Goal: Task Accomplishment & Management: Use online tool/utility

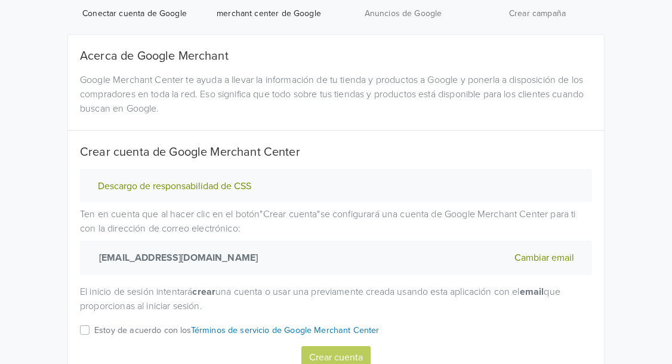
scroll to position [125, 0]
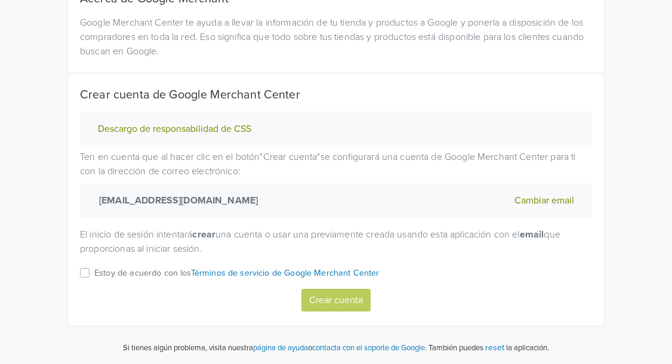
click at [345, 304] on div "Crear cuenta" at bounding box center [336, 300] width 512 height 23
click at [79, 271] on div "Descargo de responsabilidad de CSS Ten en cuenta que al hacer clic en el botón …" at bounding box center [336, 212] width 530 height 200
click at [94, 272] on label "Estoy de acuerdo con los Términos de servicio de Google Merchant Center" at bounding box center [236, 277] width 285 height 23
click at [0, 0] on input "Estoy de acuerdo con los Términos de servicio de Google Merchant Center" at bounding box center [0, 0] width 0 height 0
click at [319, 301] on button "Crear cuenta" at bounding box center [335, 300] width 69 height 23
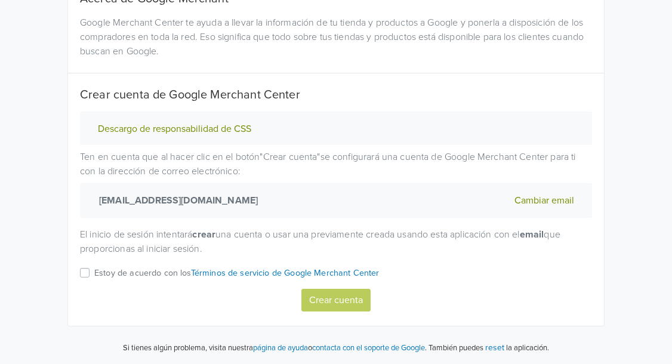
click at [91, 270] on div "Estoy de acuerdo con los Términos de servicio de Google Merchant Center" at bounding box center [336, 277] width 512 height 23
click at [94, 272] on label "Estoy de acuerdo con los Términos de servicio de Google Merchant Center" at bounding box center [236, 277] width 285 height 23
click at [0, 0] on input "Estoy de acuerdo con los Términos de servicio de Google Merchant Center" at bounding box center [0, 0] width 0 height 0
click at [338, 296] on button "Crear cuenta" at bounding box center [335, 300] width 69 height 23
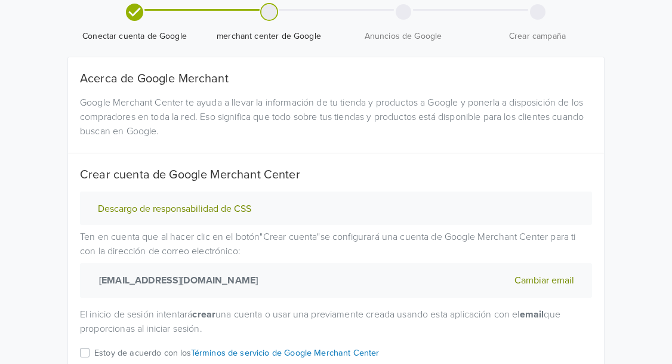
scroll to position [0, 0]
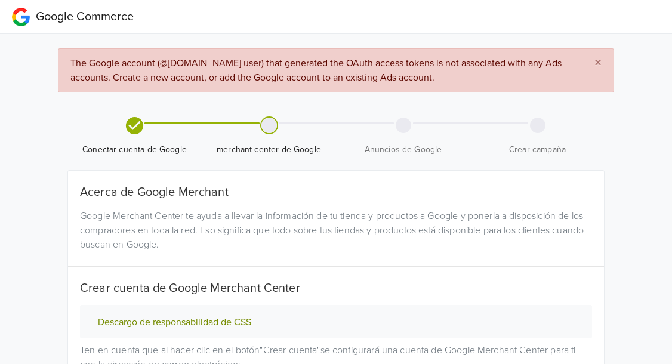
select select "cl"
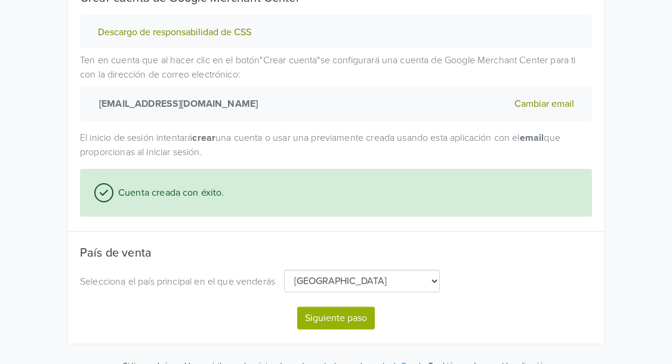
scroll to position [308, 0]
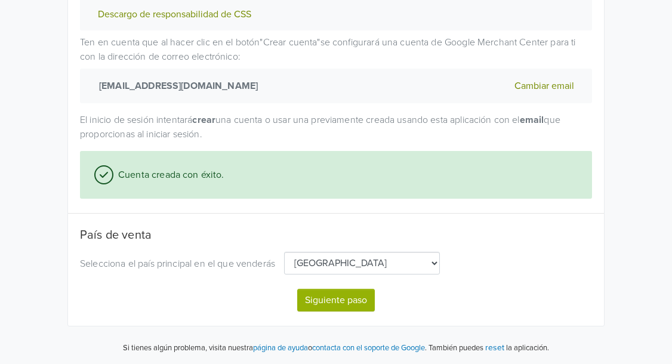
click at [347, 305] on button "Siguiente paso" at bounding box center [336, 300] width 78 height 23
select select "cl"
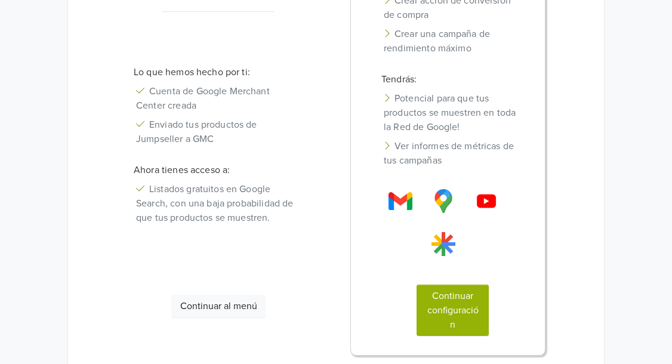
scroll to position [333, 0]
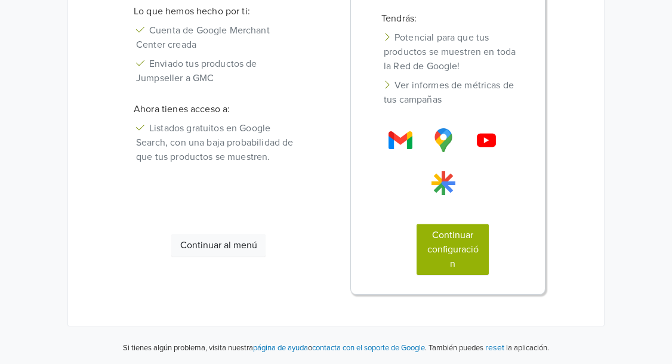
click at [242, 243] on button "Continuar al menú" at bounding box center [218, 245] width 94 height 23
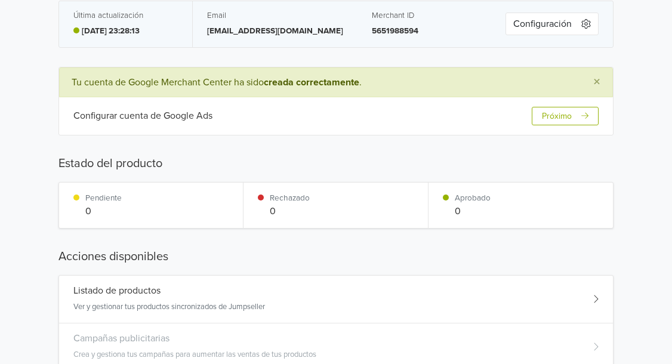
scroll to position [0, 0]
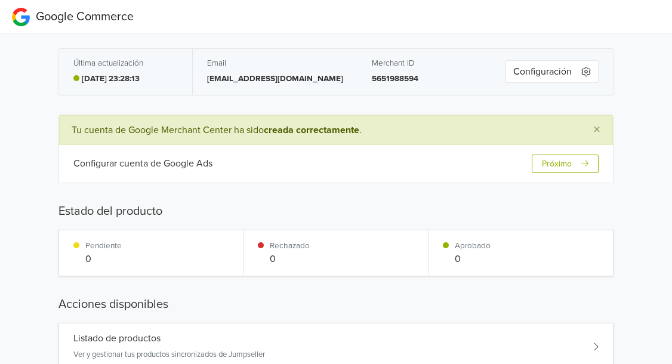
click at [587, 70] on icon "button" at bounding box center [586, 72] width 10 height 10
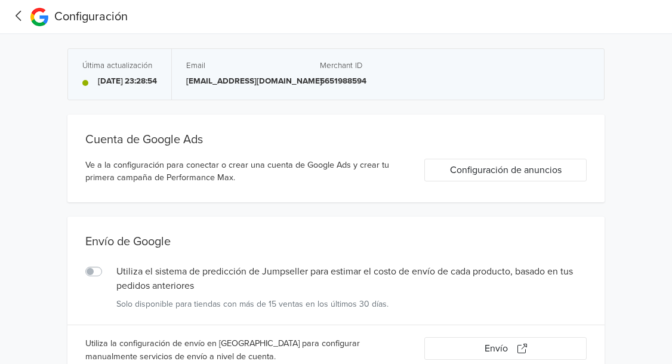
click at [23, 16] on icon at bounding box center [19, 15] width 18 height 15
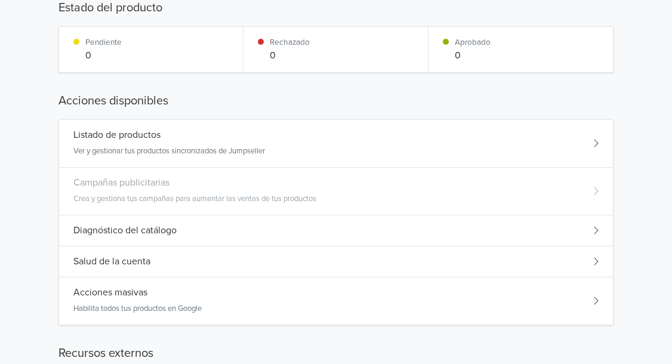
scroll to position [204, 0]
click at [243, 148] on p "Ver y gestionar tus productos sincronizados de Jumpseller" at bounding box center [169, 151] width 192 height 12
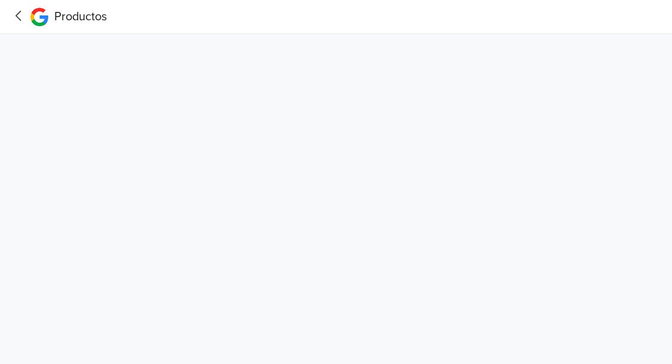
click at [20, 18] on icon at bounding box center [19, 15] width 18 height 15
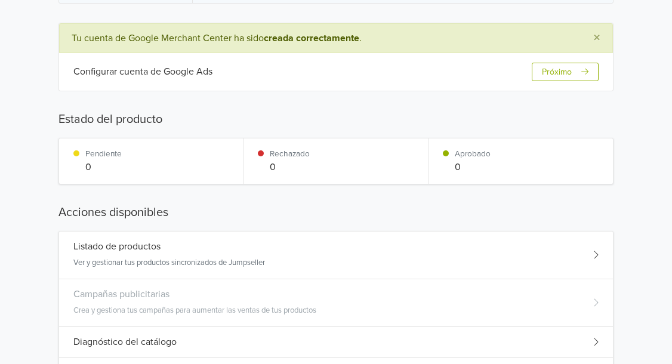
scroll to position [204, 0]
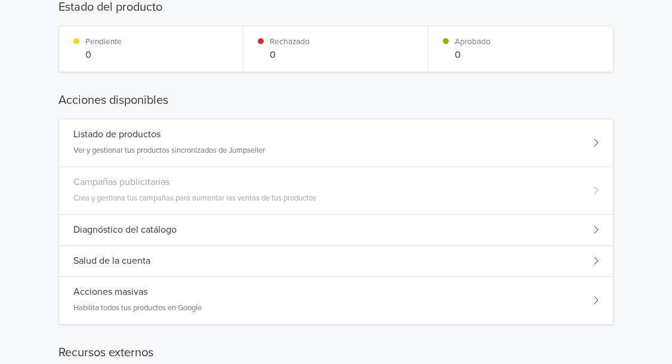
click at [231, 232] on div "Diagnóstico del catálogo" at bounding box center [336, 230] width 554 height 31
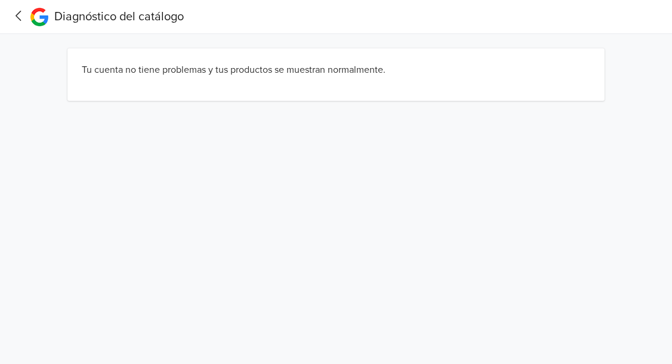
scroll to position [0, 0]
click at [19, 16] on icon at bounding box center [19, 15] width 18 height 15
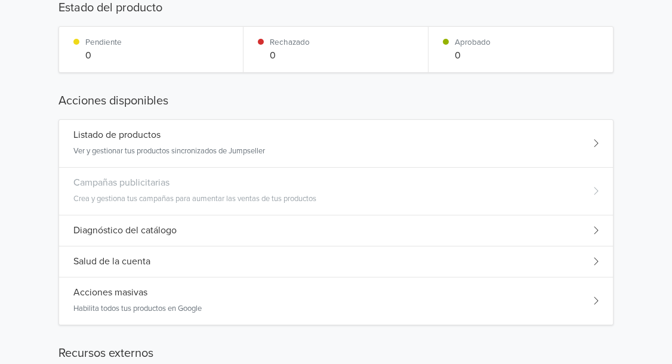
scroll to position [204, 0]
click at [351, 266] on div "Salud de la cuenta" at bounding box center [336, 261] width 554 height 31
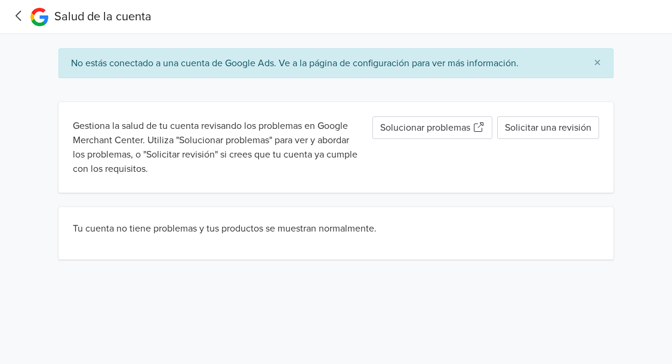
scroll to position [0, 0]
click at [24, 16] on icon at bounding box center [19, 15] width 18 height 15
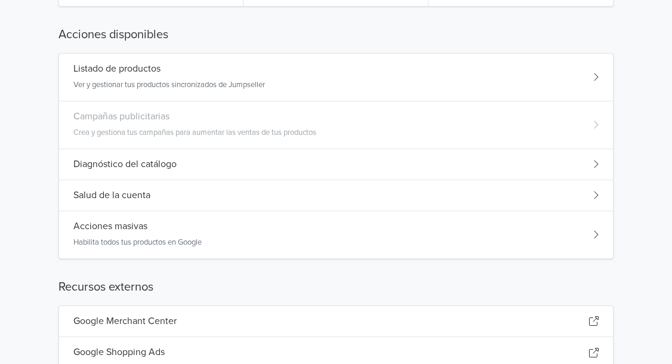
scroll to position [272, 0]
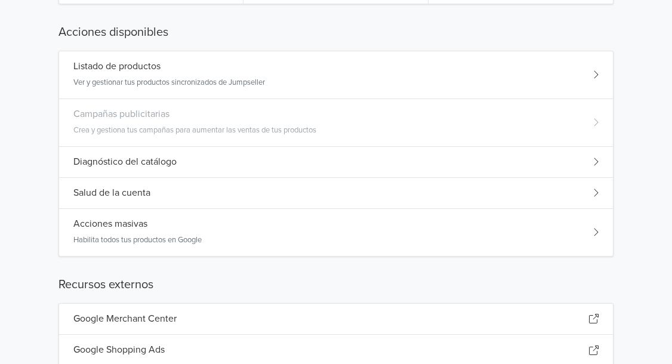
click at [275, 227] on div "Acciones masivas Habilita todos tus productos en Google" at bounding box center [336, 232] width 554 height 47
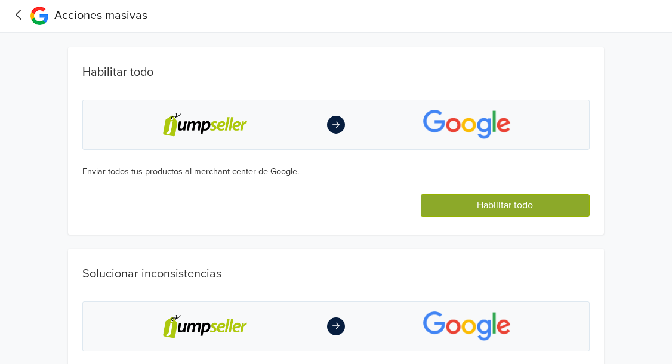
scroll to position [0, 0]
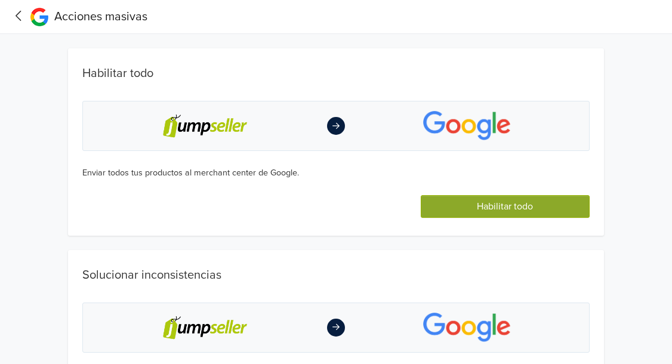
click at [21, 16] on icon at bounding box center [19, 15] width 18 height 15
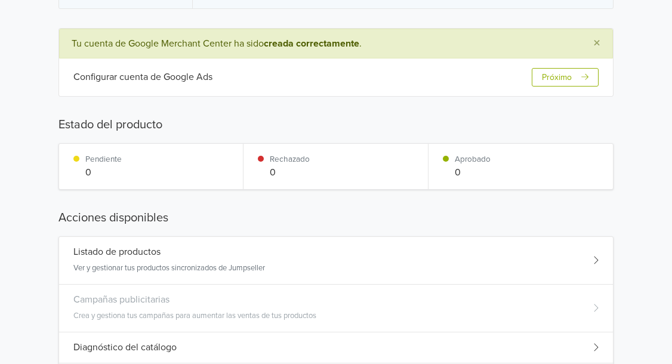
scroll to position [272, 0]
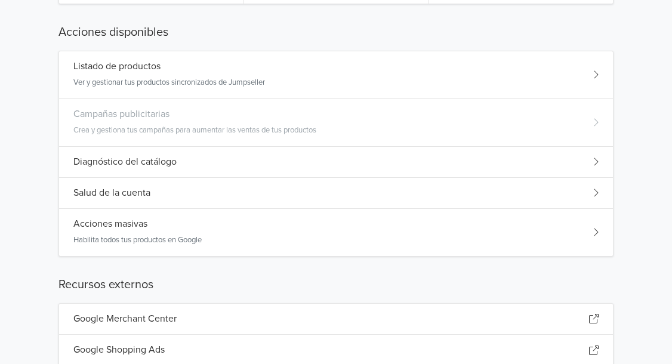
click at [203, 71] on div "Listado de productos" at bounding box center [169, 66] width 192 height 11
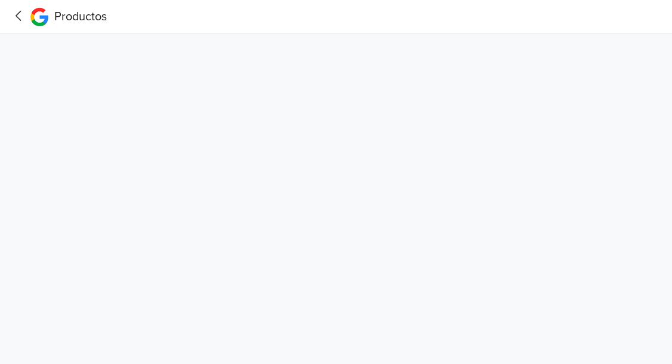
click at [26, 20] on icon at bounding box center [19, 15] width 18 height 15
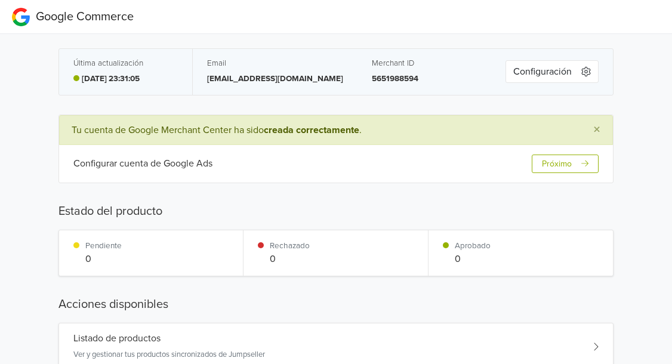
scroll to position [320, 0]
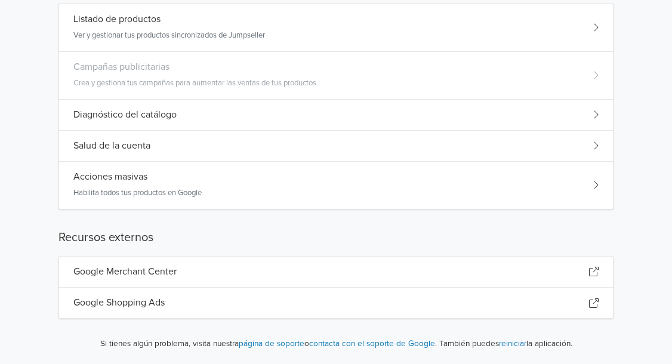
click at [232, 190] on div "Acciones masivas Habilita todos tus productos en Google" at bounding box center [336, 185] width 554 height 47
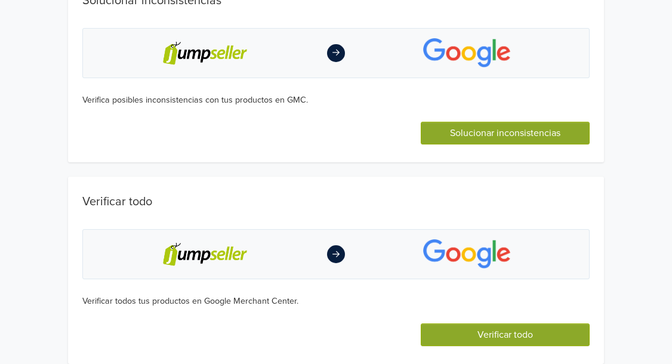
click at [498, 331] on button "Verificar todo" at bounding box center [505, 334] width 169 height 23
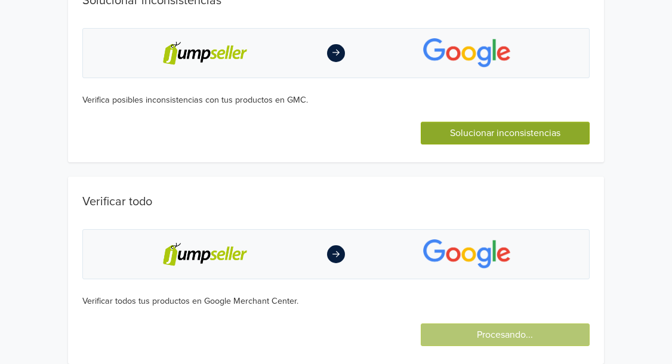
scroll to position [328, 0]
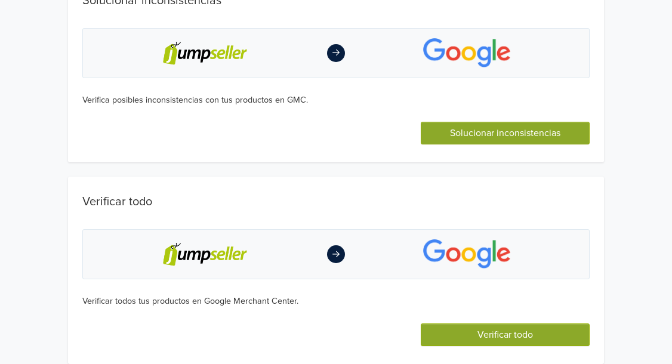
click at [464, 134] on button "Solucionar inconsistencias" at bounding box center [505, 133] width 169 height 23
click at [514, 339] on button "Verificar todo" at bounding box center [505, 334] width 169 height 23
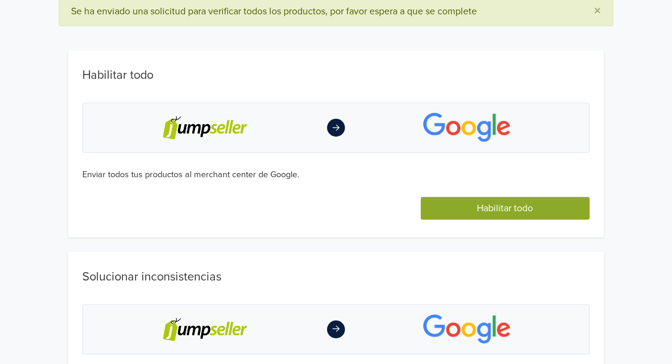
scroll to position [0, 0]
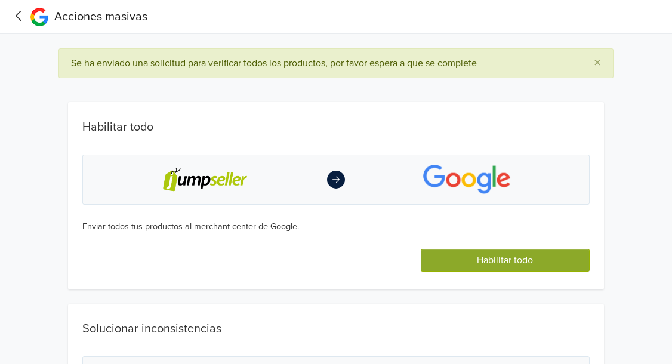
click at [20, 10] on icon at bounding box center [19, 15] width 18 height 15
